Goal: Find contact information: Find contact information

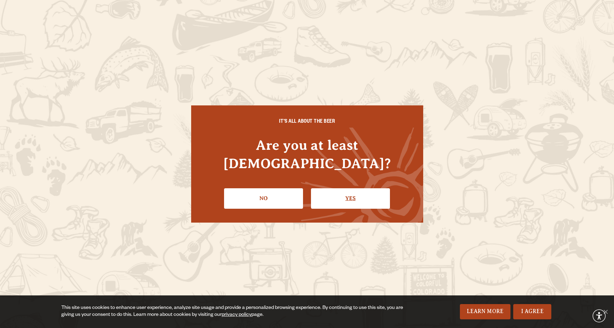
click at [347, 188] on link "Yes" at bounding box center [350, 198] width 79 height 20
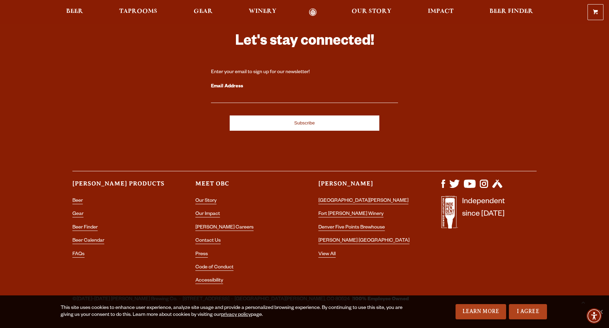
scroll to position [1992, 0]
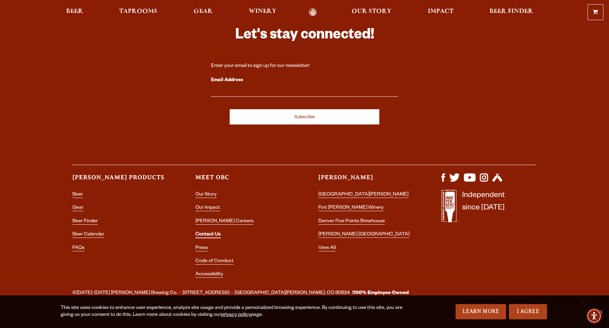
click at [211, 232] on link "Contact Us" at bounding box center [207, 235] width 25 height 6
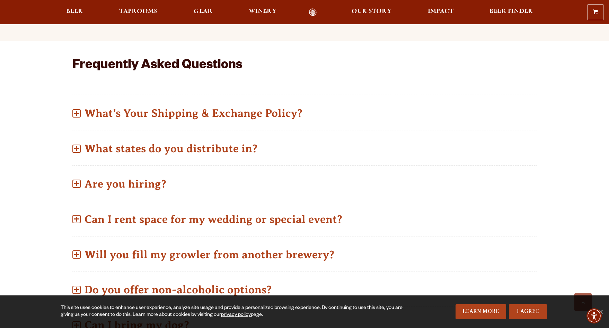
scroll to position [277, 0]
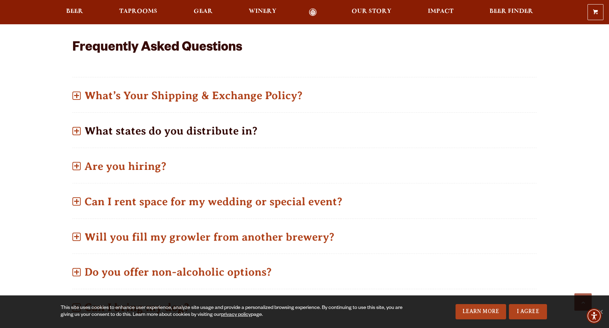
click at [74, 128] on span at bounding box center [76, 131] width 8 height 8
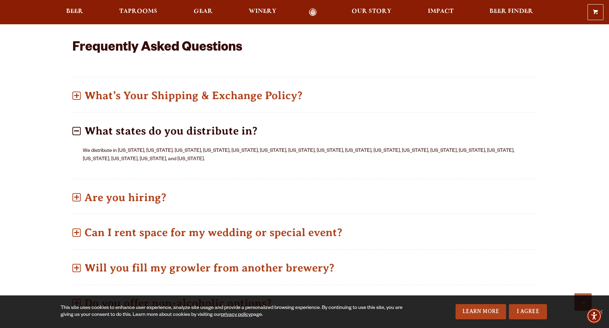
click at [74, 128] on span at bounding box center [76, 131] width 8 height 8
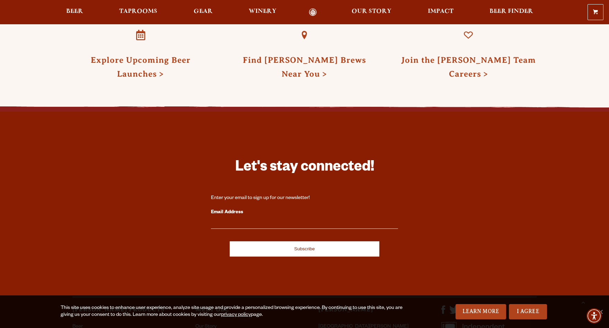
scroll to position [1309, 0]
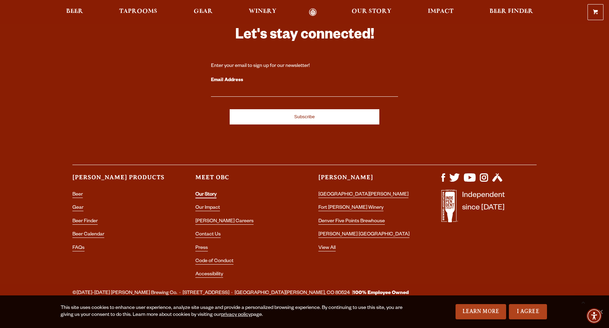
click at [203, 192] on link "Our Story" at bounding box center [205, 195] width 21 height 6
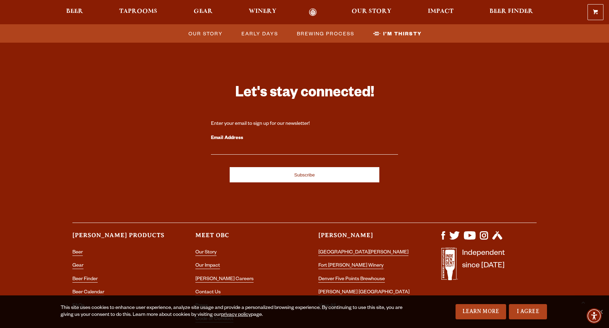
scroll to position [2296, 0]
click at [215, 289] on link "Contact Us" at bounding box center [207, 292] width 25 height 6
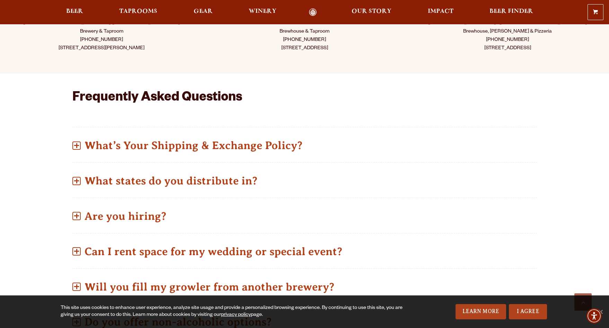
scroll to position [242, 0]
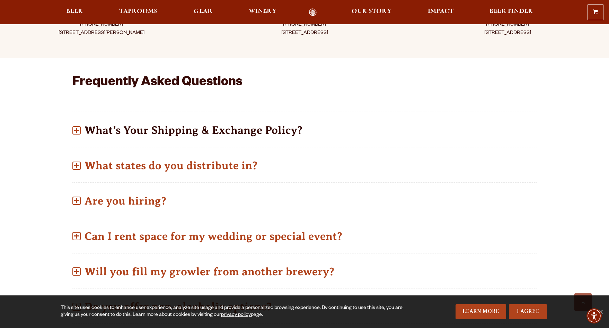
click at [75, 133] on span at bounding box center [76, 130] width 8 height 8
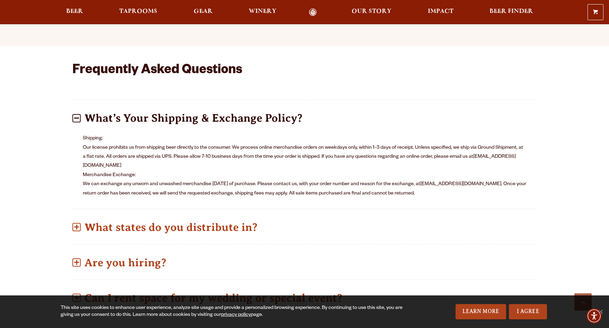
scroll to position [242, 0]
